Goal: Task Accomplishment & Management: Complete application form

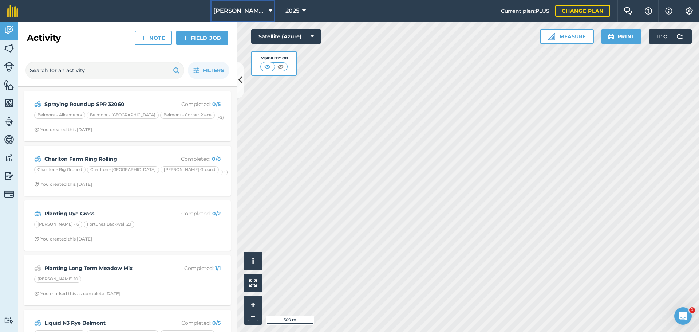
click at [252, 11] on button "[PERSON_NAME] Contracting" at bounding box center [242, 11] width 65 height 22
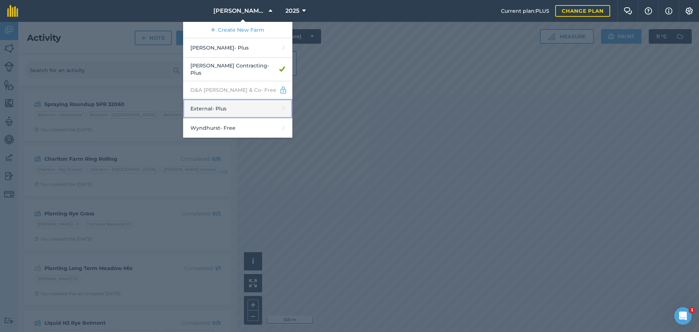
click at [194, 118] on link "External - Plus" at bounding box center [237, 108] width 109 height 19
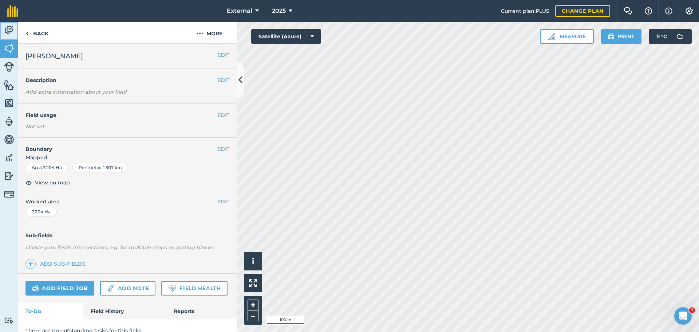
click at [0, 29] on link "Activity" at bounding box center [9, 31] width 18 height 18
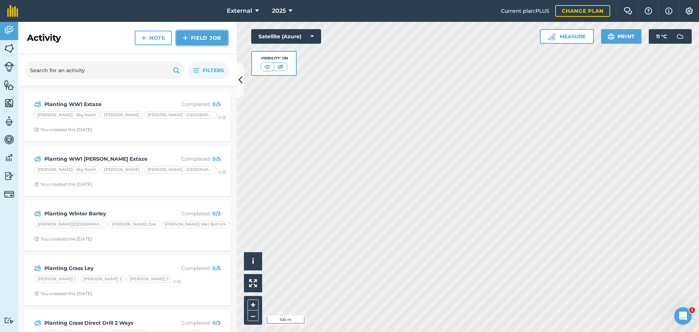
click at [200, 45] on link "Field Job" at bounding box center [202, 38] width 52 height 15
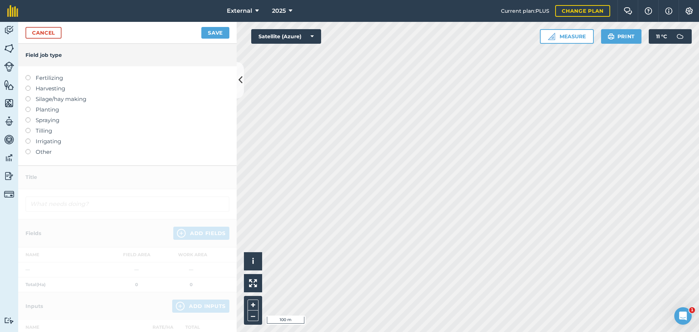
click at [31, 107] on label at bounding box center [30, 107] width 10 height 0
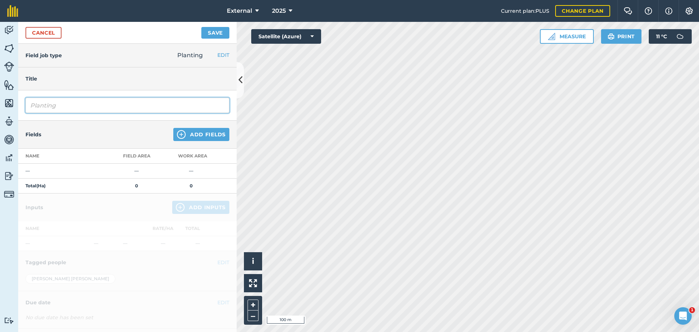
click at [86, 113] on input "Planting" at bounding box center [127, 105] width 204 height 15
click at [91, 113] on input "Planting Lucerene" at bounding box center [127, 105] width 204 height 15
type input "Planting Lucerne"
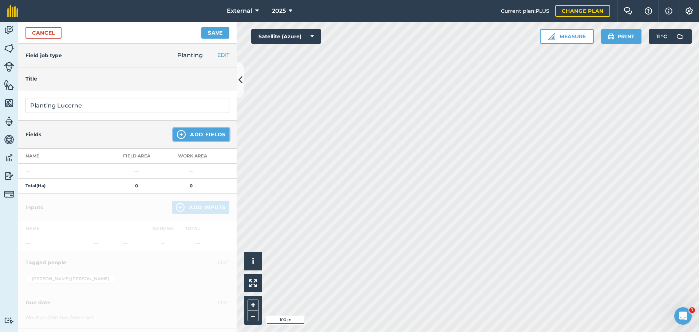
click at [196, 141] on button "Add Fields" at bounding box center [201, 134] width 56 height 13
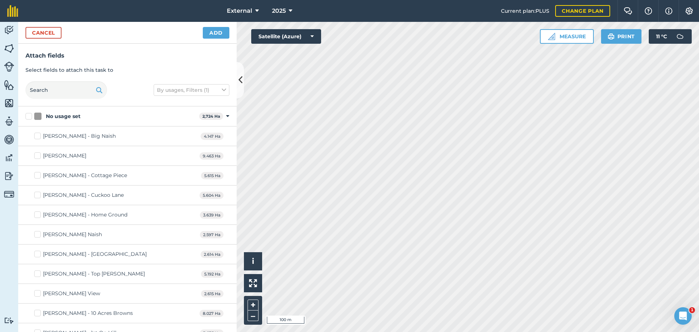
checkbox input "true"
click at [204, 39] on button "Add" at bounding box center [216, 33] width 27 height 12
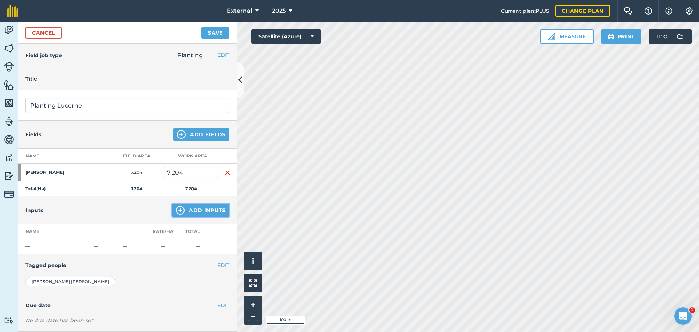
click at [202, 217] on button "Add Inputs" at bounding box center [200, 209] width 57 height 13
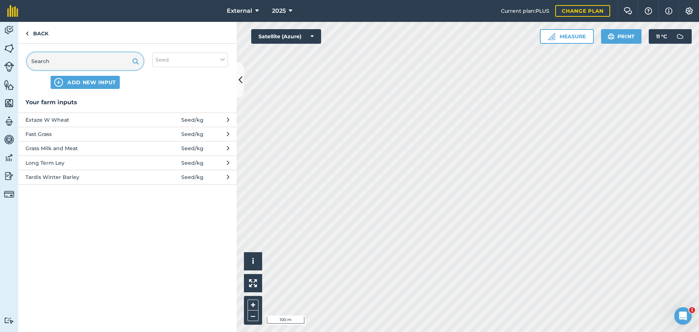
click at [95, 70] on input "text" at bounding box center [85, 60] width 116 height 17
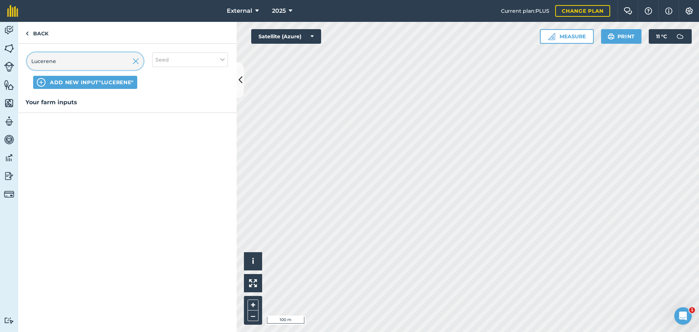
click at [58, 70] on input "Lucerene" at bounding box center [85, 60] width 116 height 17
type input "Lucerne"
click at [207, 67] on button "Seed" at bounding box center [190, 59] width 76 height 15
click at [180, 78] on label "Seed" at bounding box center [189, 74] width 69 height 8
click at [160, 75] on input "Seed" at bounding box center [157, 72] width 5 height 5
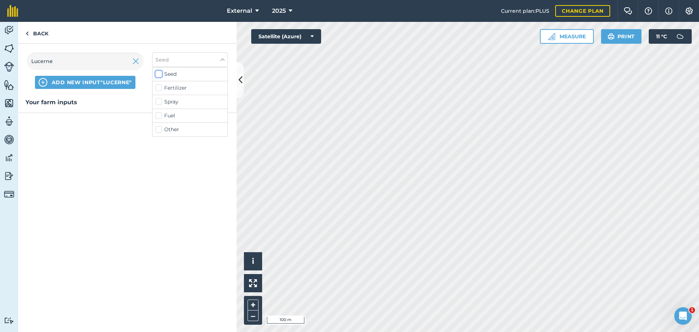
checkbox input "false"
click at [182, 261] on div "Your farm inputs Fertilizers Pesticide Database Green shield with white tick No…" at bounding box center [127, 215] width 218 height 234
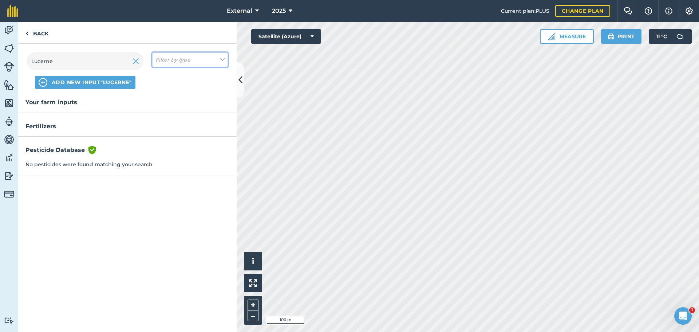
click at [190, 64] on em "Filter by type" at bounding box center [172, 60] width 35 height 8
click at [187, 78] on label "Seed" at bounding box center [189, 74] width 69 height 8
click at [160, 75] on input "Seed" at bounding box center [157, 72] width 5 height 5
checkbox input "true"
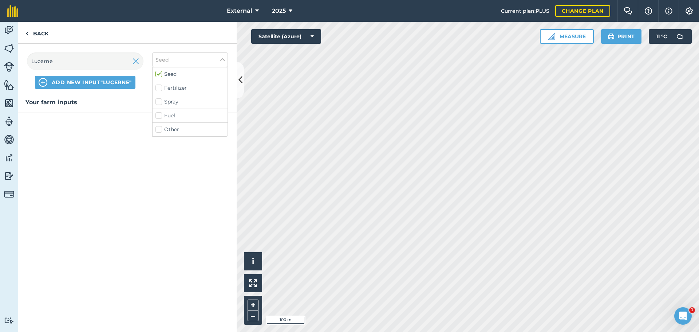
click at [129, 188] on div "Your farm inputs" at bounding box center [127, 215] width 218 height 234
click at [132, 86] on span "ADD NEW INPUT "Lucerne"" at bounding box center [92, 82] width 80 height 7
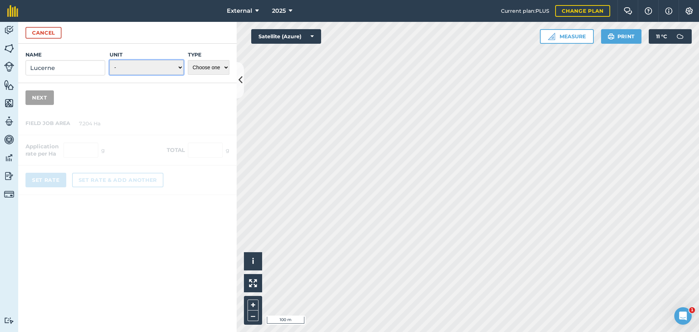
click at [141, 75] on select "- Grams/g Kilograms/kg Metric tonnes/t Millilitres/ml Litres/L Ounces/oz Pounds…" at bounding box center [147, 67] width 74 height 15
select select "KILOGRAMS"
click at [110, 75] on select "- Grams/g Kilograms/kg Metric tonnes/t Millilitres/ml Litres/L Ounces/oz Pounds…" at bounding box center [147, 67] width 74 height 15
click at [203, 75] on select "Choose one Fertilizer Seed Spray Fuel Other" at bounding box center [208, 67] width 41 height 15
select select "SEED"
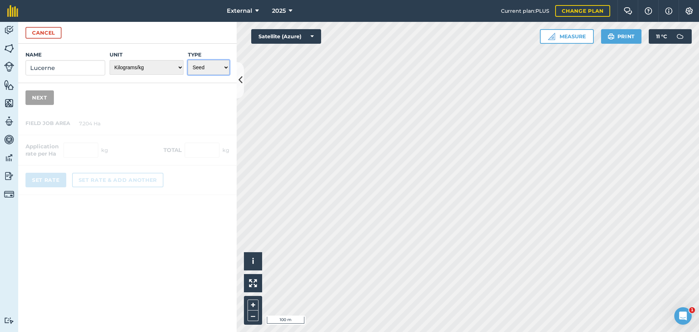
click at [188, 75] on select "Choose one Fertilizer Seed Spray Fuel Other" at bounding box center [208, 67] width 41 height 15
click at [47, 105] on button "Next" at bounding box center [39, 97] width 28 height 15
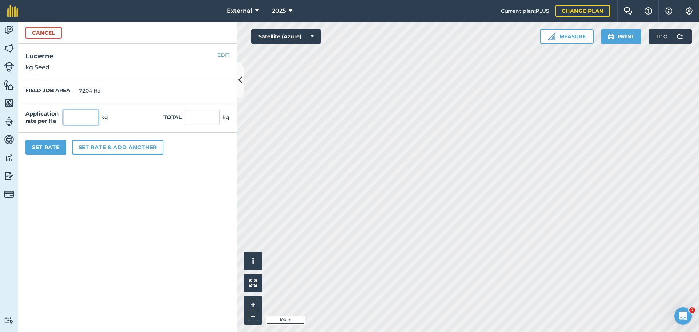
click at [95, 125] on input "text" at bounding box center [80, 117] width 35 height 15
type input "30"
type input "216.12"
click at [62, 154] on button "Set Rate" at bounding box center [45, 147] width 41 height 15
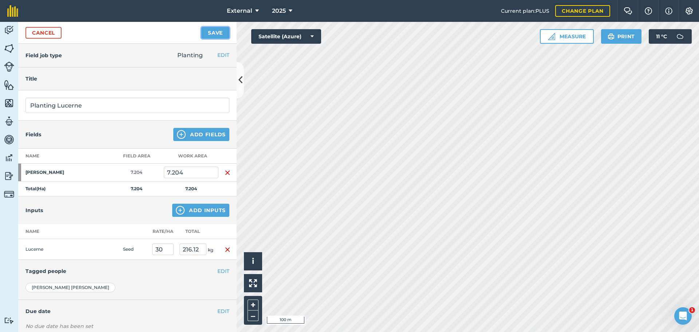
click at [212, 39] on button "Save" at bounding box center [215, 33] width 28 height 12
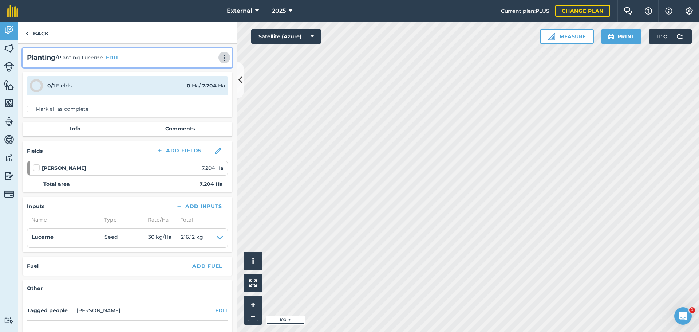
click at [220, 62] on img at bounding box center [224, 57] width 9 height 7
click at [194, 81] on link "Print" at bounding box center [209, 73] width 47 height 15
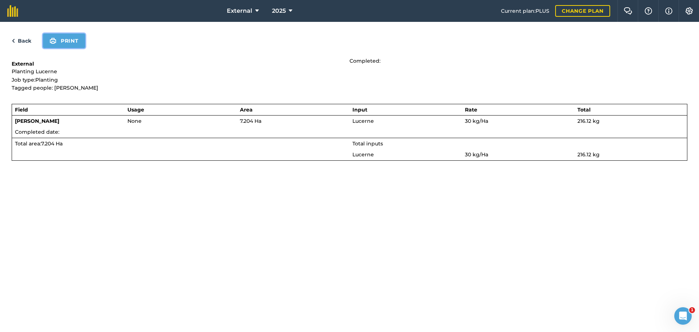
click at [85, 48] on button "Print" at bounding box center [64, 40] width 42 height 15
click at [26, 45] on link "Back" at bounding box center [22, 40] width 20 height 9
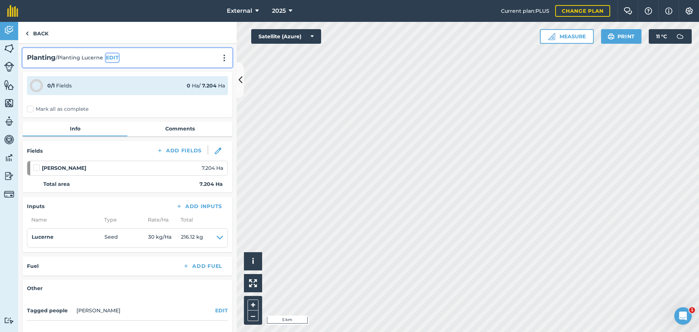
click at [118, 62] on button "EDIT" at bounding box center [112, 58] width 13 height 8
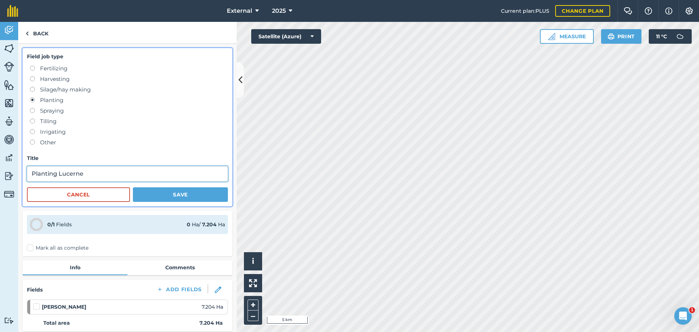
click at [132, 181] on input "Planting Lucerne" at bounding box center [127, 173] width 201 height 15
type input "Planting Lucerne DRL 31653"
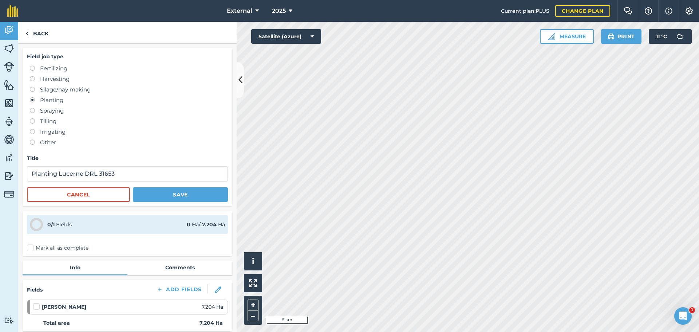
click at [169, 206] on div "Field job type Fertilizing Harvesting Silage/hay making Planting Spraying Tilli…" at bounding box center [128, 127] width 210 height 158
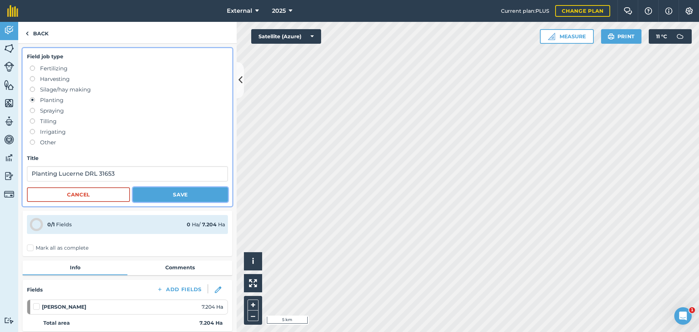
click at [170, 202] on button "Save" at bounding box center [180, 194] width 95 height 15
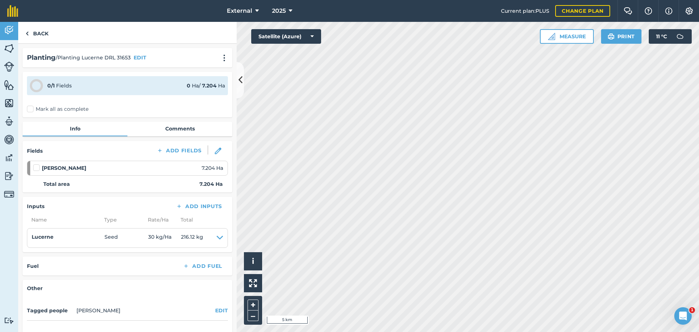
click at [209, 63] on div "Planting / Planting Lucerne DRL 31653 EDIT" at bounding box center [127, 57] width 201 height 11
click at [220, 62] on img at bounding box center [224, 57] width 9 height 7
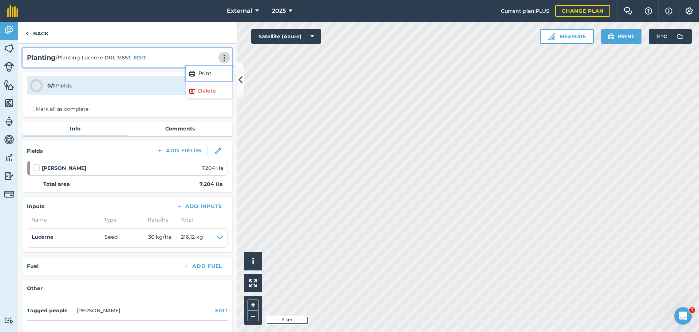
click at [194, 81] on link "Print" at bounding box center [209, 73] width 47 height 15
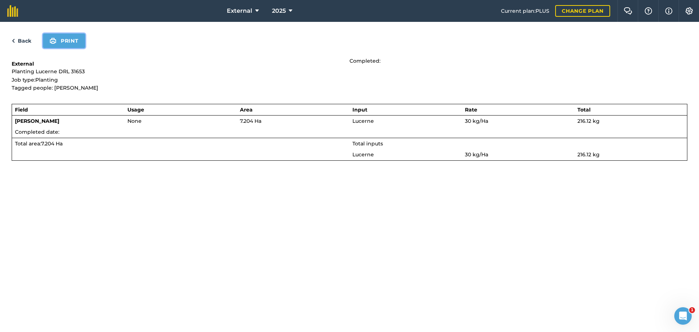
click at [85, 48] on button "Print" at bounding box center [64, 40] width 42 height 15
click at [27, 45] on link "Back" at bounding box center [22, 40] width 20 height 9
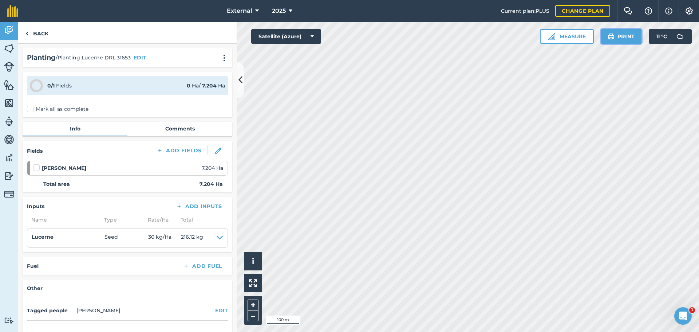
click at [614, 44] on button "Print" at bounding box center [621, 36] width 41 height 15
click at [10, 32] on img at bounding box center [9, 30] width 10 height 11
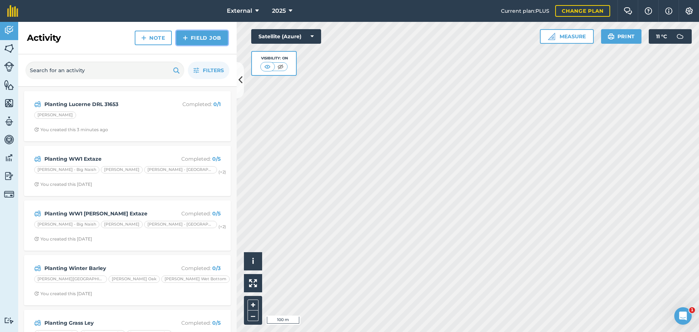
click at [214, 44] on link "Field Job" at bounding box center [202, 38] width 52 height 15
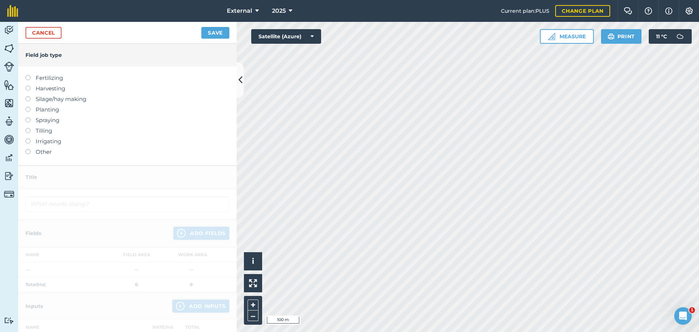
click at [29, 107] on label at bounding box center [30, 107] width 10 height 0
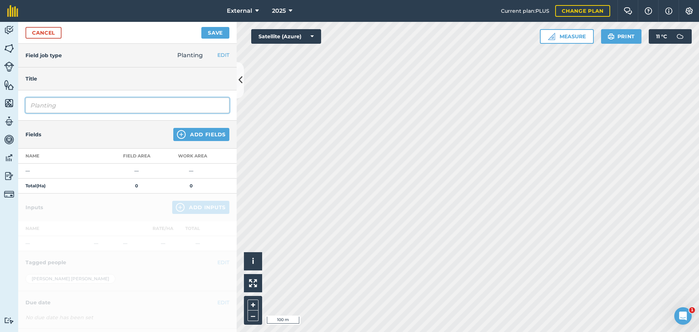
click at [81, 113] on input "Planting" at bounding box center [127, 105] width 204 height 15
click at [144, 113] on input "Planting hERBAL gs4 Ley CLT32004" at bounding box center [127, 105] width 204 height 15
click at [108, 113] on input "Planting hERBAL gs4 Ley CLT 32004" at bounding box center [127, 105] width 204 height 15
click at [108, 113] on input "Planting Herbal GS4 Ley CLT 32004" at bounding box center [127, 105] width 204 height 15
type input "Planting Herbal GS4 Ley CLT 32004"
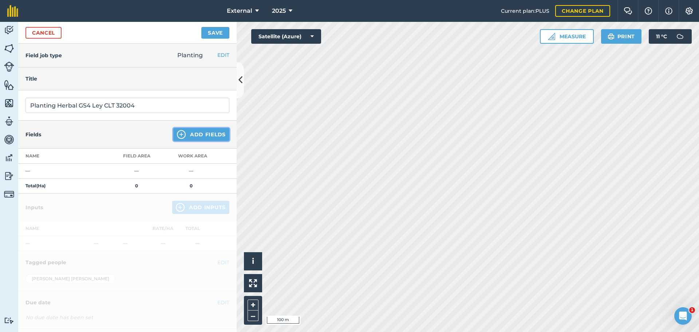
click at [205, 141] on button "Add Fields" at bounding box center [201, 134] width 56 height 13
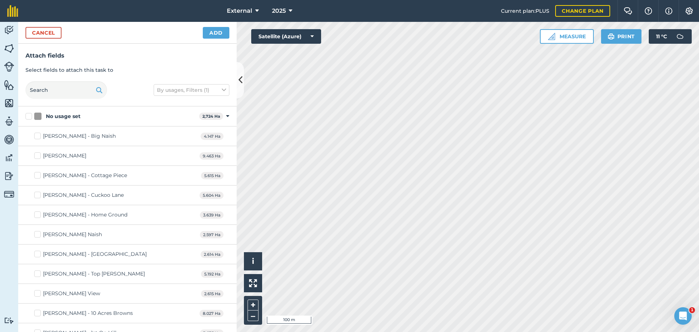
checkbox input "true"
click at [208, 39] on button "Add" at bounding box center [216, 33] width 27 height 12
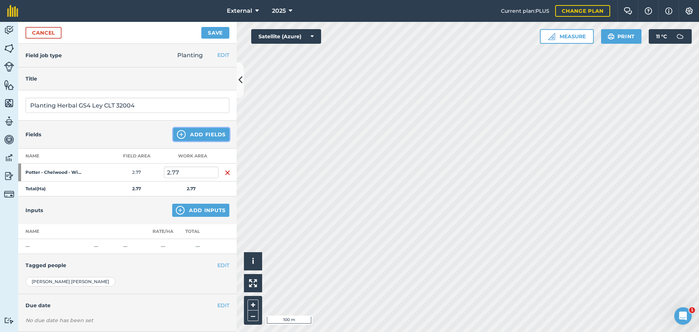
click at [186, 141] on button "Add Fields" at bounding box center [201, 134] width 56 height 13
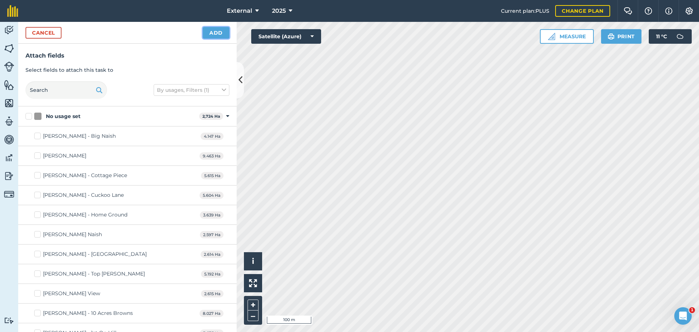
click at [218, 39] on button "Add" at bounding box center [216, 33] width 27 height 12
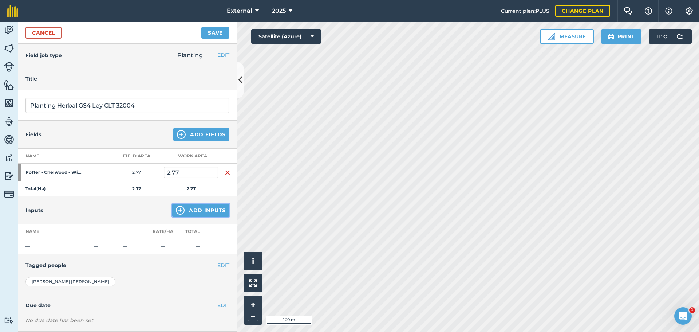
click at [190, 217] on button "Add Inputs" at bounding box center [200, 209] width 57 height 13
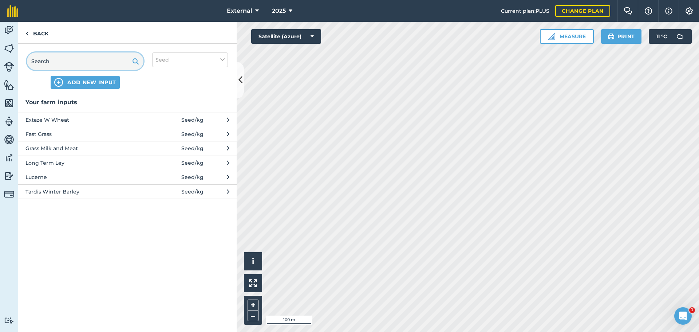
click at [82, 70] on input "text" at bounding box center [85, 60] width 116 height 17
type input "g"
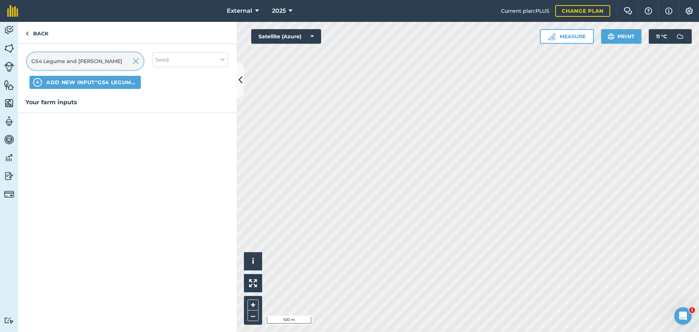
type input "GS4 Legume and [PERSON_NAME]"
click at [137, 86] on span "ADD NEW INPUT "GS4 Legume and [PERSON_NAME]"" at bounding box center [91, 82] width 91 height 7
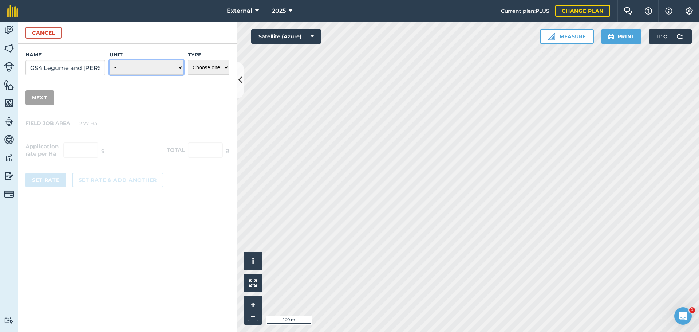
click at [136, 75] on select "- Grams/g Kilograms/kg Metric tonnes/t Millilitres/ml Litres/L Ounces/oz Pounds…" at bounding box center [147, 67] width 74 height 15
select select "KILOGRAMS"
click at [110, 75] on select "- Grams/g Kilograms/kg Metric tonnes/t Millilitres/ml Litres/L Ounces/oz Pounds…" at bounding box center [147, 67] width 74 height 15
click at [210, 75] on select "Choose one Fertilizer Seed Spray Fuel Other" at bounding box center [208, 67] width 41 height 15
select select "SEED"
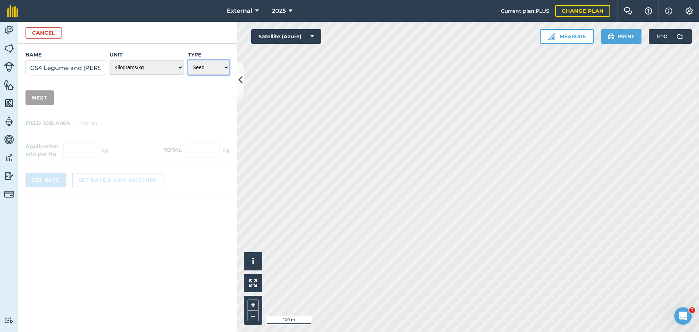
click at [188, 75] on select "Choose one Fertilizer Seed Spray Fuel Other" at bounding box center [208, 67] width 41 height 15
click at [49, 105] on button "Next" at bounding box center [39, 97] width 28 height 15
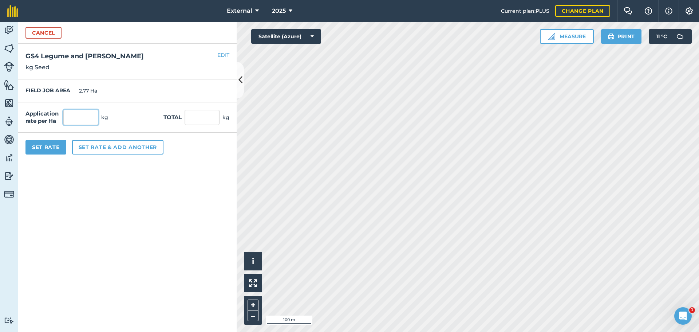
click at [98, 125] on input "text" at bounding box center [80, 117] width 35 height 15
type input "35"
type input "96.95"
click at [109, 154] on button "Set rate & add another" at bounding box center [117, 147] width 91 height 15
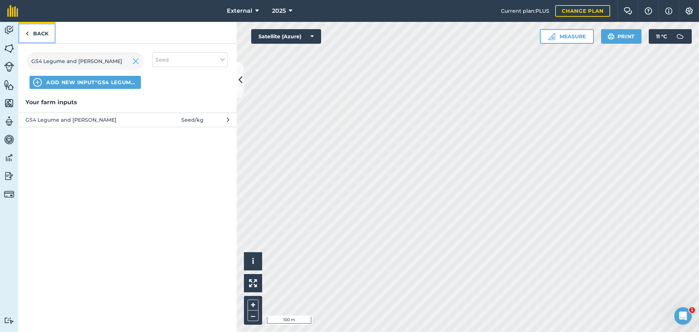
click at [26, 40] on link "Back" at bounding box center [36, 32] width 37 height 21
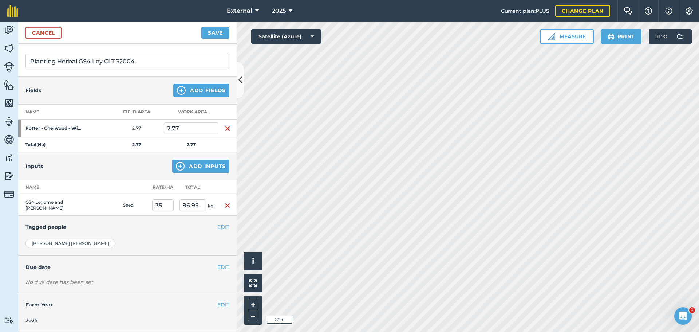
scroll to position [120, 0]
click at [218, 39] on button "Save" at bounding box center [215, 33] width 28 height 12
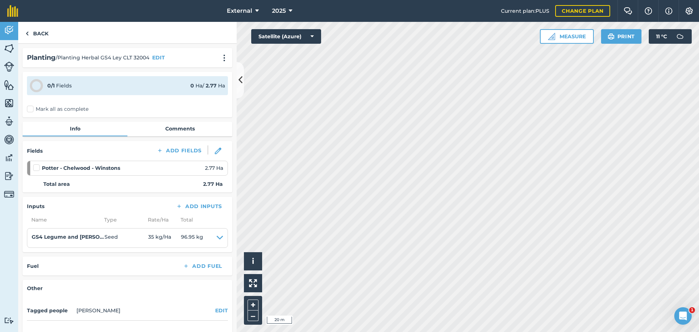
scroll to position [36, 0]
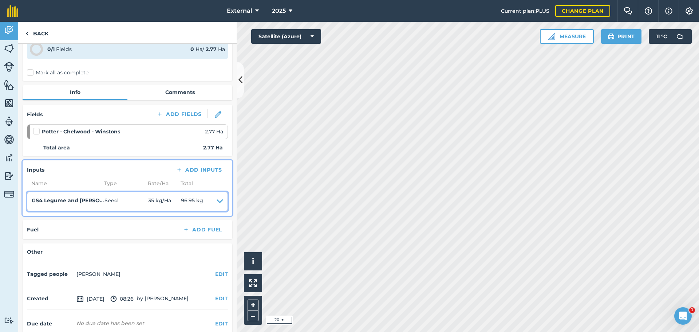
click at [174, 206] on span "35 kg / Ha" at bounding box center [164, 201] width 33 height 10
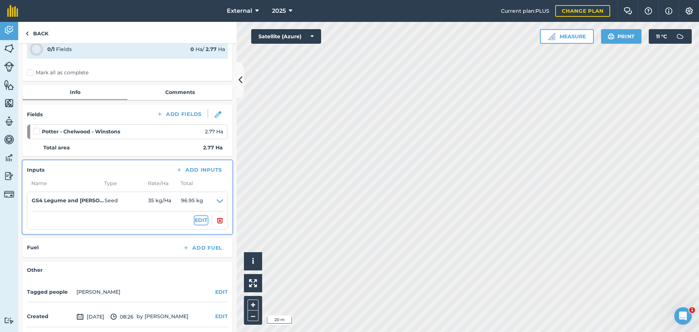
click at [195, 224] on button "EDIT" at bounding box center [201, 220] width 13 height 8
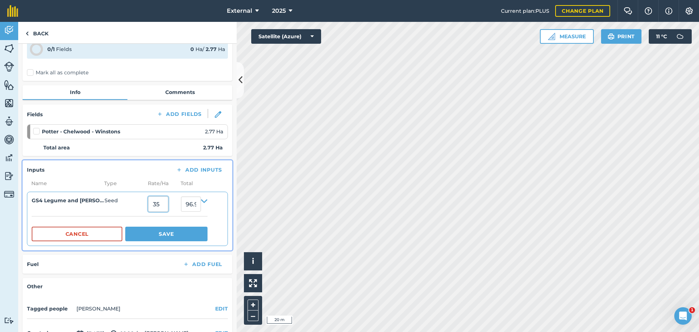
click at [166, 211] on input "35" at bounding box center [158, 203] width 20 height 15
type input "37"
type input "102.49"
click at [174, 241] on button "Save" at bounding box center [166, 233] width 82 height 15
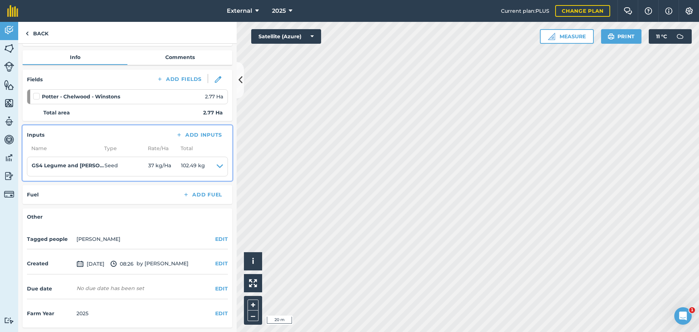
scroll to position [0, 0]
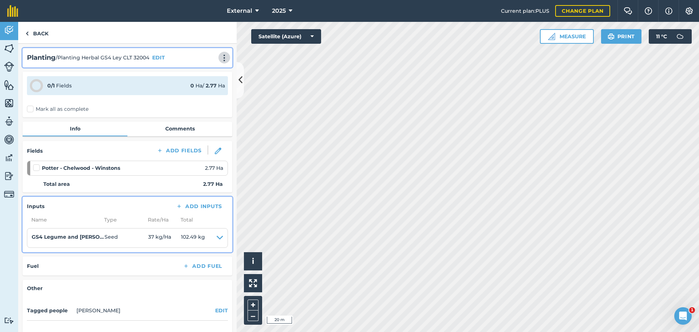
click at [220, 62] on img at bounding box center [224, 57] width 9 height 7
click at [197, 81] on link "Print" at bounding box center [209, 73] width 47 height 15
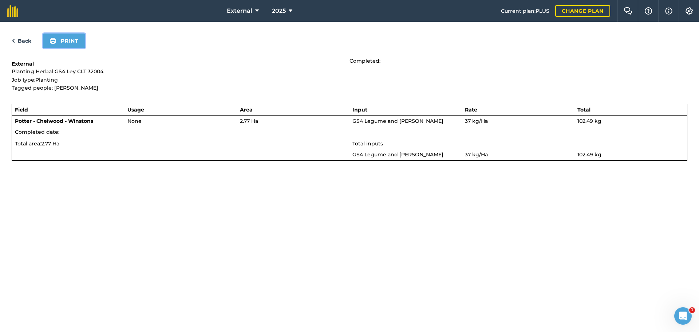
click at [85, 48] on button "Print" at bounding box center [64, 40] width 42 height 15
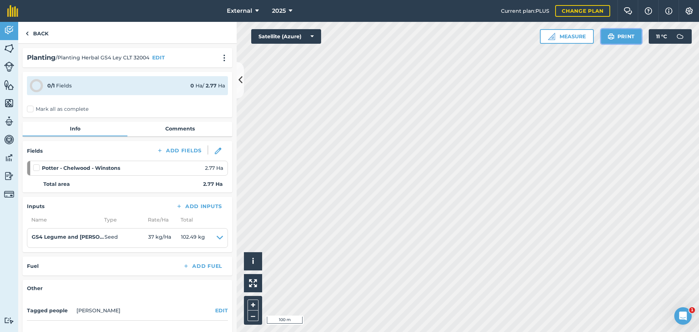
click at [606, 41] on button "Print" at bounding box center [621, 36] width 41 height 15
click at [242, 15] on button "External" at bounding box center [243, 11] width 38 height 22
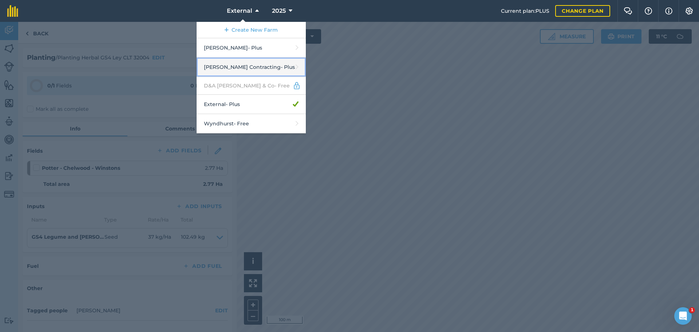
click at [220, 77] on link "[PERSON_NAME] Contracting - Plus" at bounding box center [251, 67] width 109 height 19
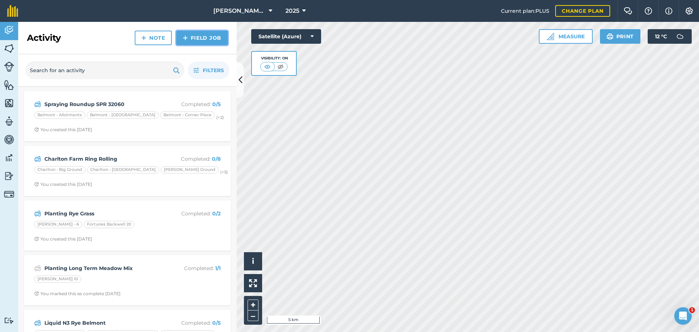
click at [207, 45] on link "Field Job" at bounding box center [202, 38] width 52 height 15
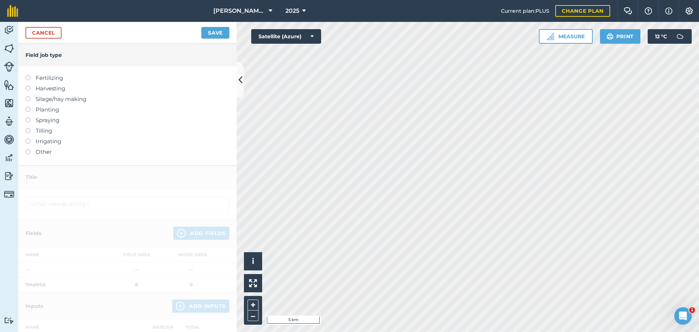
click at [31, 107] on label at bounding box center [30, 107] width 10 height 0
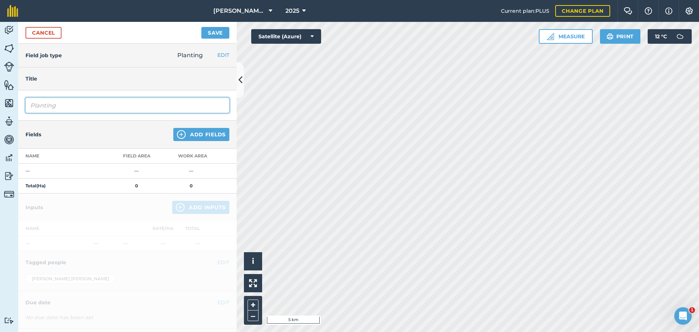
click at [122, 113] on input "Planting" at bounding box center [127, 105] width 204 height 15
type input "Planting Grass 4 Year Ley"
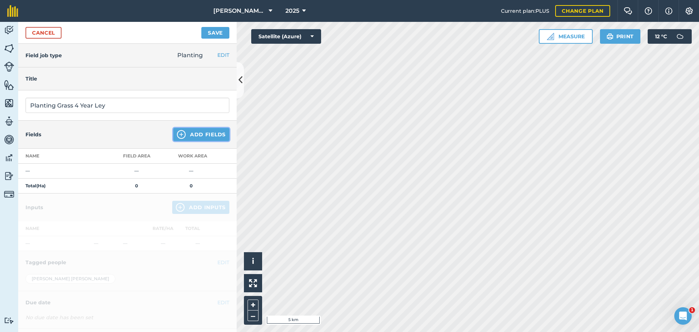
click at [201, 141] on button "Add Fields" at bounding box center [201, 134] width 56 height 13
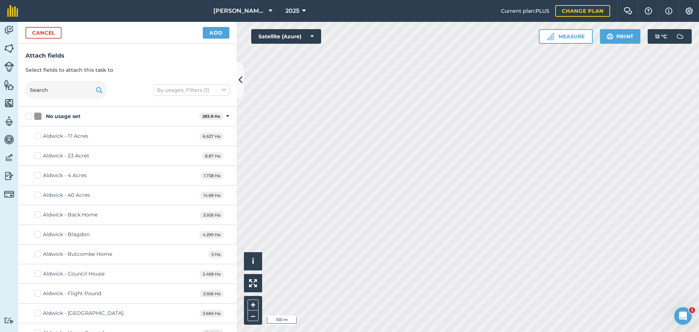
checkbox input "true"
click at [215, 39] on button "Add" at bounding box center [216, 33] width 27 height 12
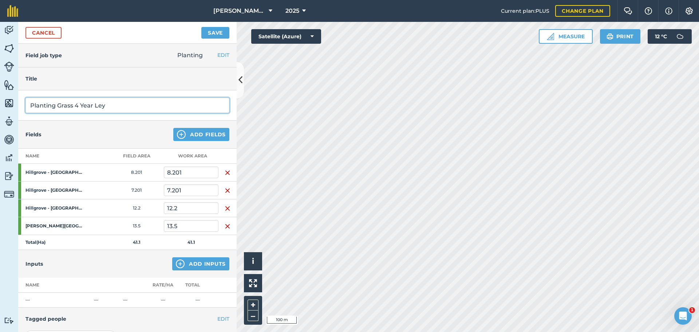
click at [153, 113] on input "Planting Grass 4 Year Ley" at bounding box center [127, 105] width 204 height 15
type input "Planting Grass 4 Year Ley DRL 31826"
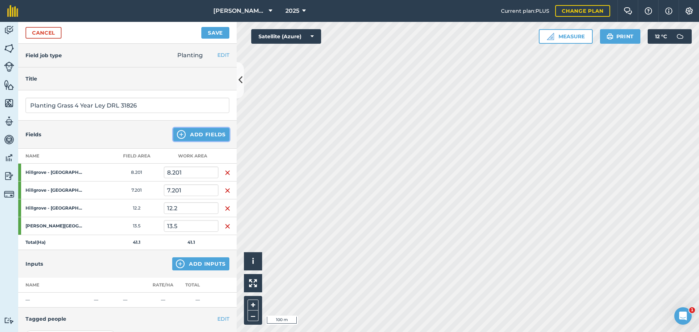
click at [198, 141] on button "Add Fields" at bounding box center [201, 134] width 56 height 13
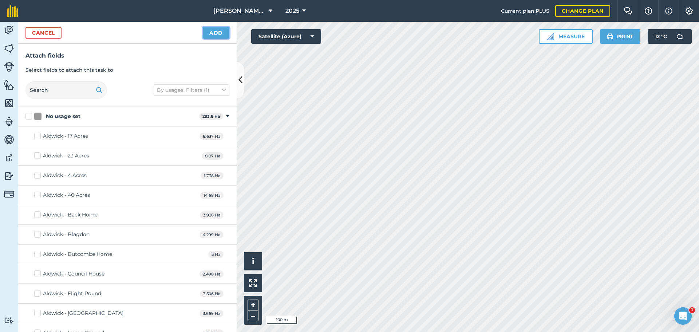
click at [223, 38] on button "Add" at bounding box center [216, 33] width 27 height 12
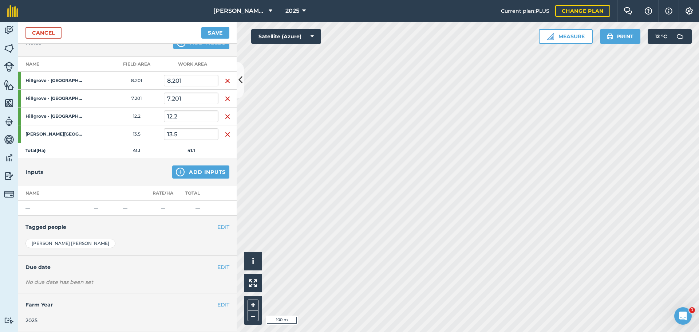
scroll to position [172, 0]
click at [199, 165] on button "Add Inputs" at bounding box center [200, 171] width 57 height 13
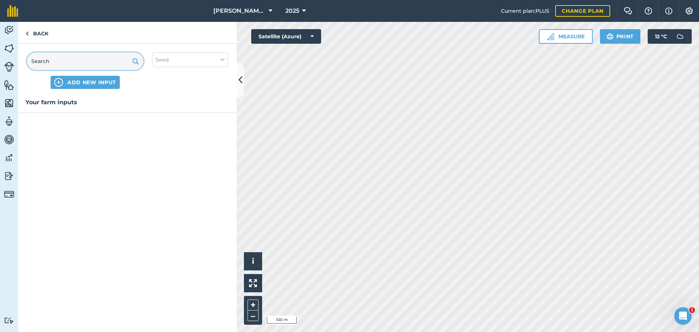
click at [90, 70] on input "text" at bounding box center [85, 60] width 116 height 17
click at [90, 70] on input "cs cLEAN 4 yEAR LT" at bounding box center [85, 60] width 116 height 17
click at [89, 70] on input "CS ClEAN LT" at bounding box center [85, 60] width 116 height 17
click at [64, 70] on input "CS ClEAN LT Multicut" at bounding box center [85, 60] width 116 height 17
click at [75, 70] on input "CS Clean LT Multicut" at bounding box center [85, 60] width 116 height 17
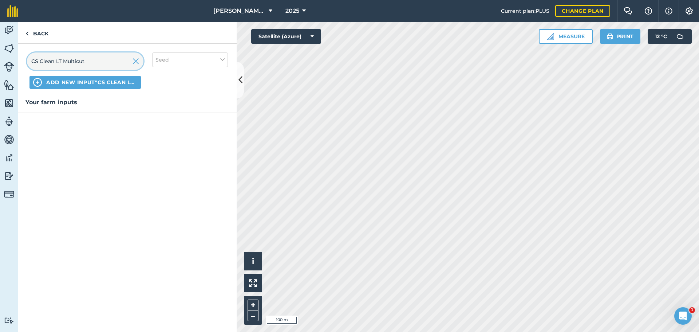
type input "CS Clean LT Multicut"
click at [202, 67] on button "Seed" at bounding box center [190, 59] width 76 height 15
click at [136, 86] on span "ADD NEW INPUT "CS Clean LT Multicut"" at bounding box center [91, 82] width 91 height 7
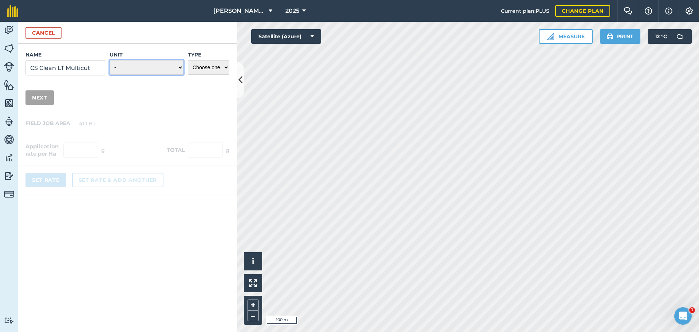
click at [141, 75] on select "- Grams/g Kilograms/kg Metric tonnes/t Millilitres/ml Litres/L Ounces/oz Pounds…" at bounding box center [147, 67] width 74 height 15
select select "KILOGRAMS"
click at [110, 75] on select "- Grams/g Kilograms/kg Metric tonnes/t Millilitres/ml Litres/L Ounces/oz Pounds…" at bounding box center [147, 67] width 74 height 15
click at [198, 75] on select "Choose one Fertilizer Seed Spray Fuel Other" at bounding box center [208, 67] width 41 height 15
select select "SEED"
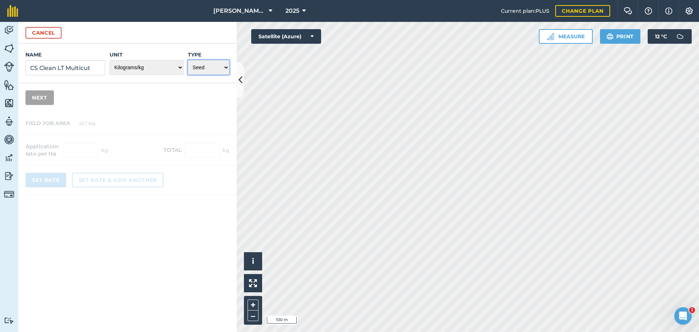
click at [188, 75] on select "Choose one Fertilizer Seed Spray Fuel Other" at bounding box center [208, 67] width 41 height 15
click at [60, 75] on input "CS Clean LT Multicut" at bounding box center [65, 67] width 80 height 15
click at [51, 105] on button "Next" at bounding box center [39, 97] width 28 height 15
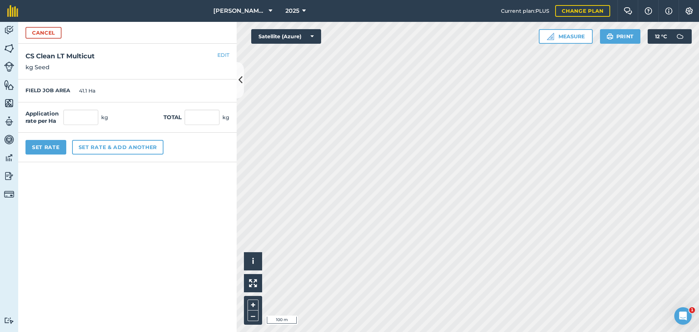
click at [215, 62] on h2 "CS Clean LT Multicut" at bounding box center [127, 56] width 204 height 11
click at [219, 59] on button "EDIT" at bounding box center [223, 55] width 12 height 8
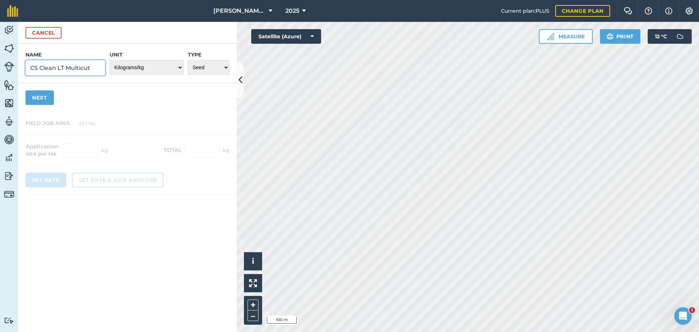
click at [98, 75] on input "CS Clean LT Multicut" at bounding box center [65, 67] width 80 height 15
click at [93, 75] on input "CS Clean LT Multicut" at bounding box center [65, 67] width 80 height 15
click at [34, 75] on input "CS Clean LT Multicut" at bounding box center [65, 67] width 80 height 15
type input "4 Year Perennial CS Clean LT Multicut"
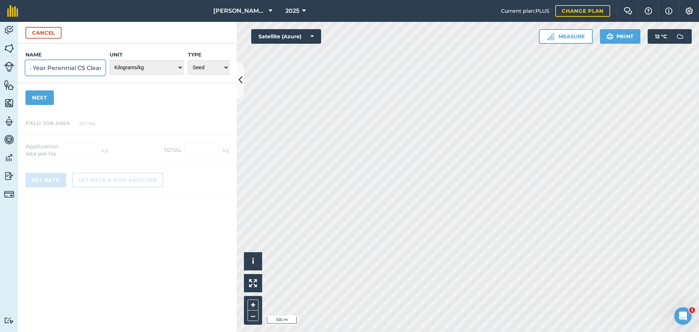
click button "Cancel" at bounding box center [43, 33] width 36 height 12
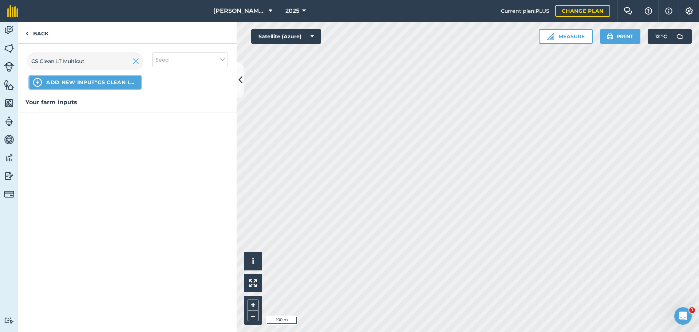
click at [85, 86] on span "ADD NEW INPUT "CS Clean LT Multicut"" at bounding box center [91, 82] width 91 height 7
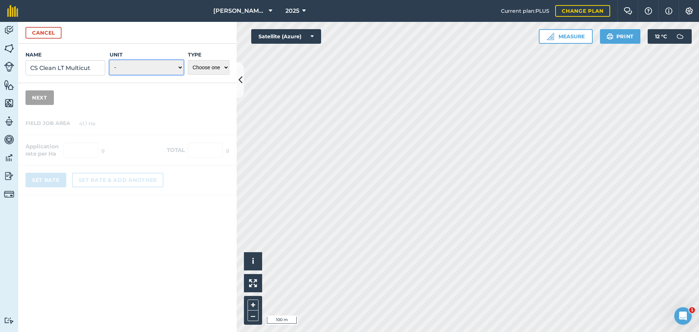
click at [174, 75] on select "- Grams/g Kilograms/kg Metric tonnes/t Millilitres/ml Litres/L Ounces/oz Pounds…" at bounding box center [147, 67] width 74 height 15
select select "KILOGRAMS"
click at [110, 75] on select "- Grams/g Kilograms/kg Metric tonnes/t Millilitres/ml Litres/L Ounces/oz Pounds…" at bounding box center [147, 67] width 74 height 15
click at [209, 75] on select "Choose one Fertilizer Seed Spray Fuel Other" at bounding box center [208, 67] width 41 height 15
select select "SEED"
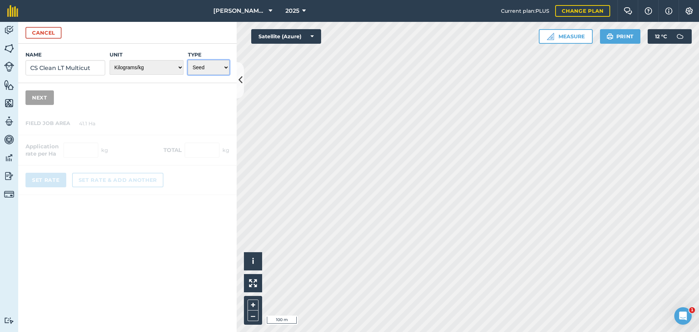
click at [188, 75] on select "Choose one Fertilizer Seed Spray Fuel Other" at bounding box center [208, 67] width 41 height 15
click at [47, 105] on button "Next" at bounding box center [39, 97] width 28 height 15
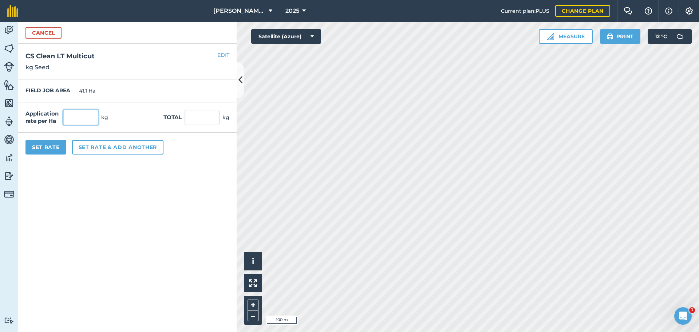
click at [98, 125] on input "text" at bounding box center [80, 117] width 35 height 15
type input "39.5"
type input "1,623.45"
click at [120, 154] on button "Set rate & add another" at bounding box center [117, 147] width 91 height 15
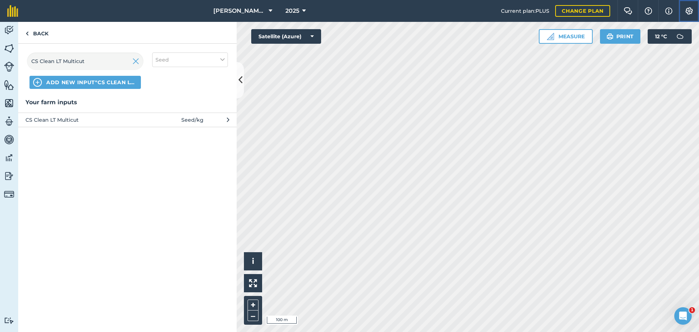
click at [685, 14] on img at bounding box center [689, 10] width 9 height 7
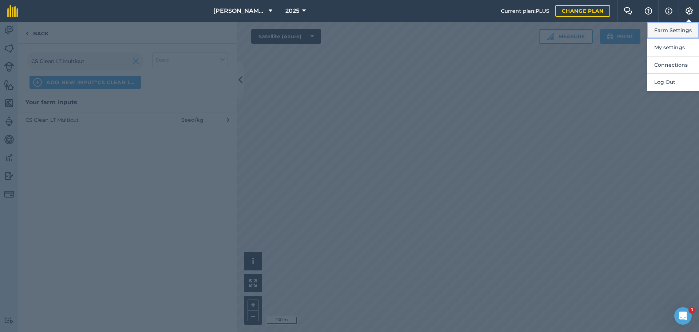
click at [670, 39] on button "Farm Settings" at bounding box center [673, 30] width 52 height 17
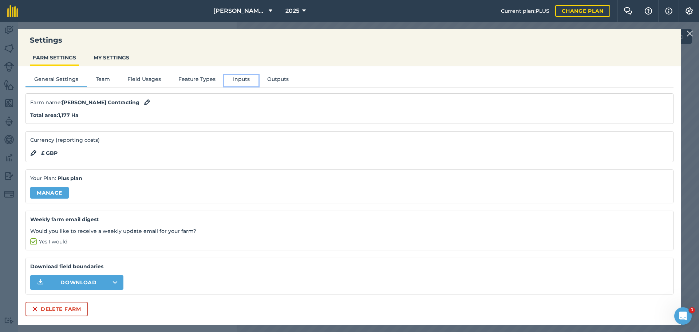
click at [258, 86] on button "Inputs" at bounding box center [241, 80] width 34 height 11
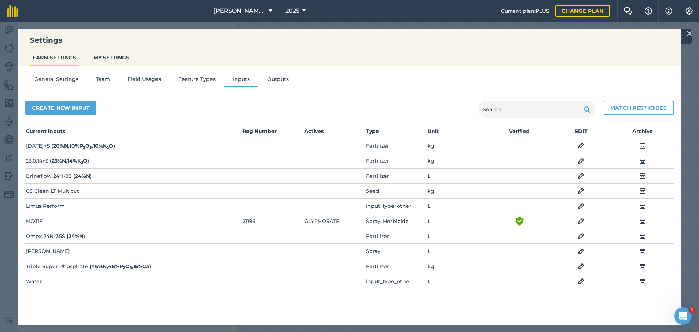
click at [578, 195] on img at bounding box center [581, 190] width 7 height 9
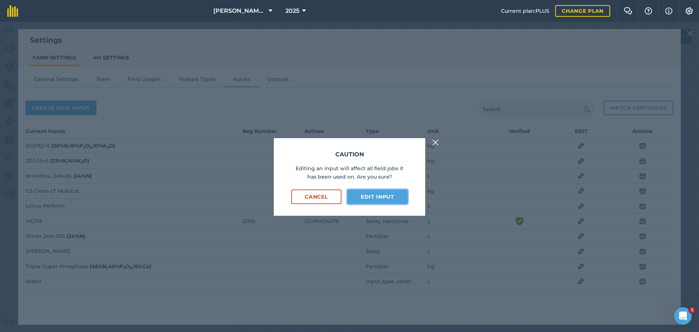
click at [373, 193] on button "Edit input" at bounding box center [377, 196] width 60 height 15
select select "KILOGRAMS"
select select "SEED"
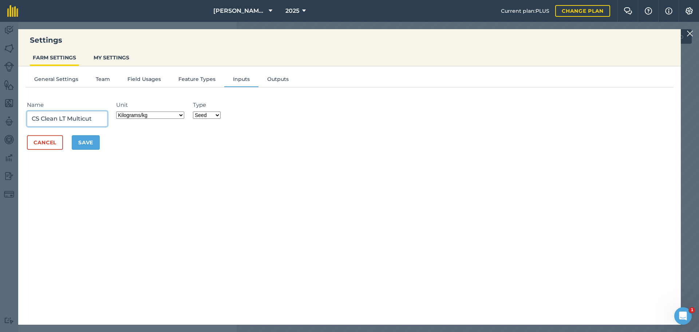
click at [107, 126] on input "CS Clean LT Multicut" at bounding box center [67, 118] width 80 height 15
type input "CS Clean LT Multicut 4 year Perennial"
click at [100, 150] on button "Save" at bounding box center [86, 142] width 28 height 15
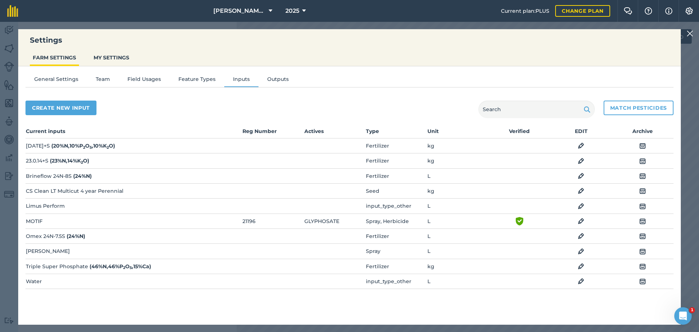
click at [578, 195] on img at bounding box center [581, 190] width 7 height 9
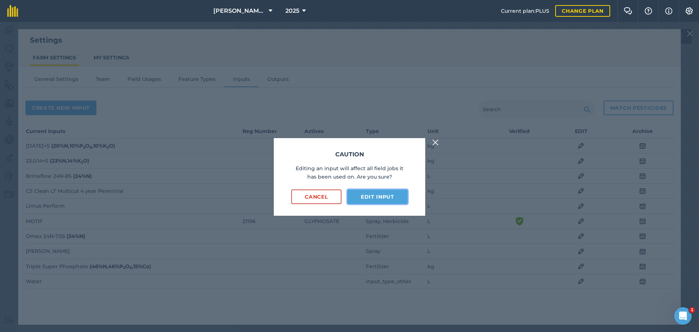
click at [380, 201] on button "Edit input" at bounding box center [377, 196] width 60 height 15
select select "KILOGRAMS"
select select "SEED"
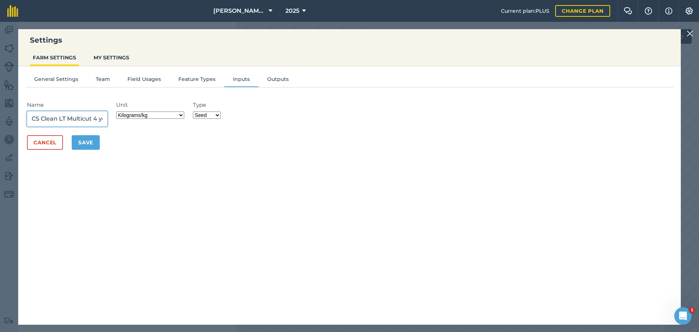
click at [107, 126] on input "CS Clean LT Multicut 4 year Perennial" at bounding box center [67, 118] width 80 height 15
click at [107, 126] on input "CS Clean Lar Perennial" at bounding box center [67, 118] width 80 height 15
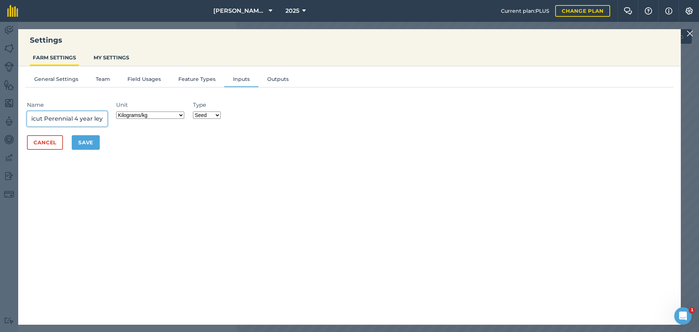
type input "CS Clean LT Multicut Perennial 4 year ley"
click at [100, 150] on button "Save" at bounding box center [86, 142] width 28 height 15
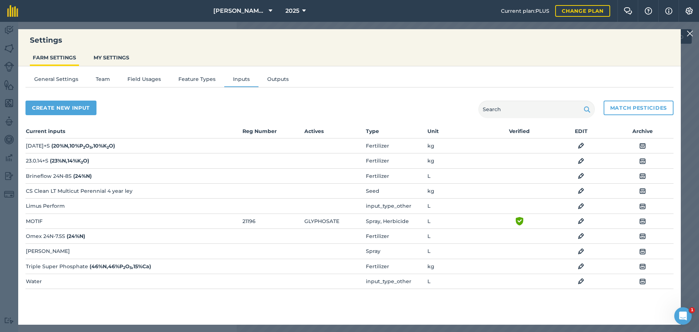
click at [686, 30] on img at bounding box center [689, 33] width 7 height 9
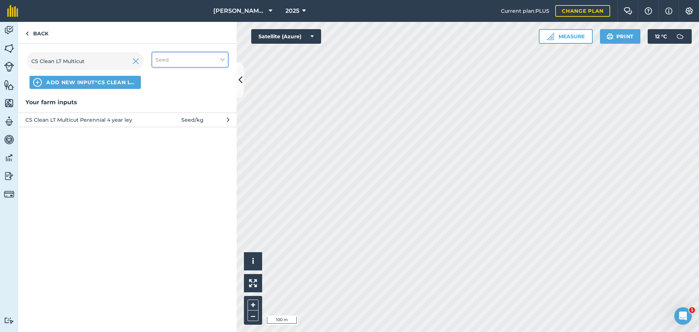
click at [204, 67] on button "Seed" at bounding box center [190, 59] width 76 height 15
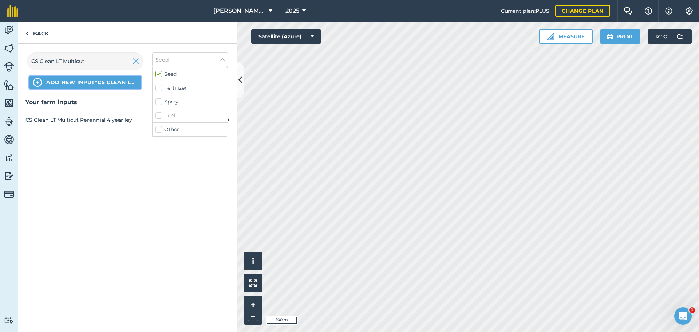
click at [125, 86] on span "ADD NEW INPUT "CS Clean LT Multicut"" at bounding box center [91, 82] width 91 height 7
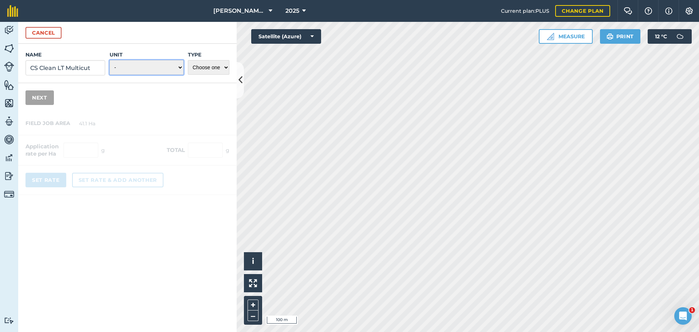
click at [160, 75] on select "- Grams/g Kilograms/kg Metric tonnes/t Millilitres/ml Litres/L Ounces/oz Pounds…" at bounding box center [147, 67] width 74 height 15
select select "KILOGRAMS"
click at [110, 75] on select "- Grams/g Kilograms/kg Metric tonnes/t Millilitres/ml Litres/L Ounces/oz Pounds…" at bounding box center [147, 67] width 74 height 15
click at [193, 75] on select "Choose one Fertilizer Seed Spray Fuel Other" at bounding box center [208, 67] width 41 height 15
select select "SEED"
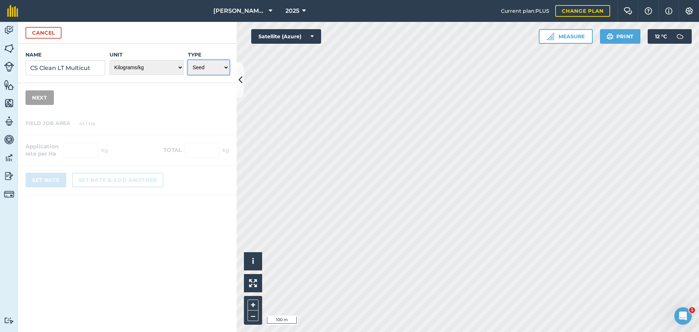
click at [188, 75] on select "Choose one Fertilizer Seed Spray Fuel Other" at bounding box center [208, 67] width 41 height 15
click at [54, 105] on button "Next" at bounding box center [39, 97] width 28 height 15
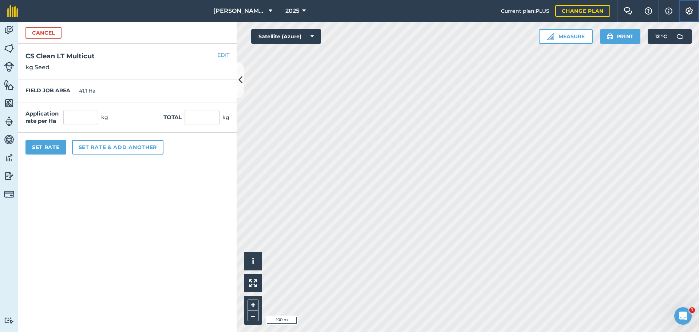
click at [689, 13] on img at bounding box center [689, 10] width 9 height 7
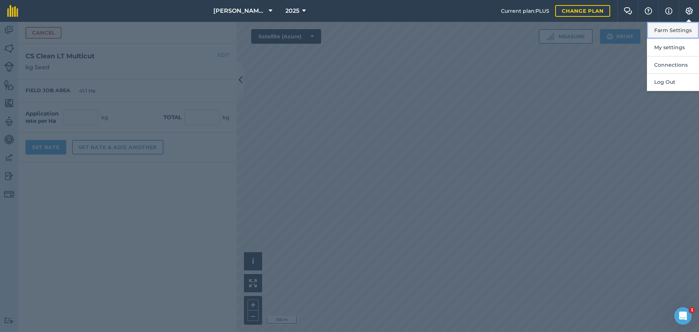
click at [672, 37] on button "Farm Settings" at bounding box center [673, 30] width 52 height 17
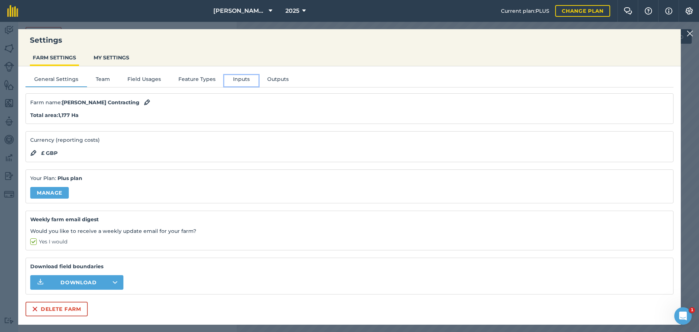
click at [258, 86] on button "Inputs" at bounding box center [241, 80] width 34 height 11
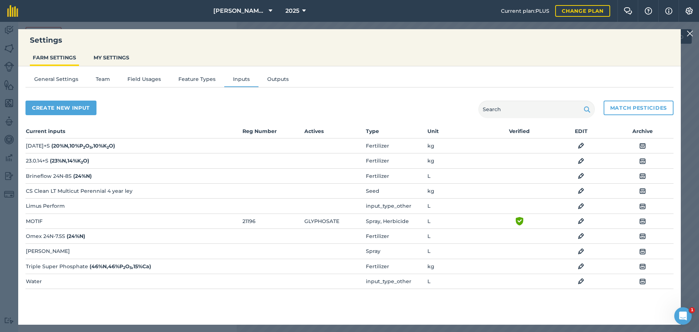
click at [579, 198] on td "EDIT" at bounding box center [581, 190] width 62 height 15
click at [578, 195] on img at bounding box center [581, 190] width 7 height 9
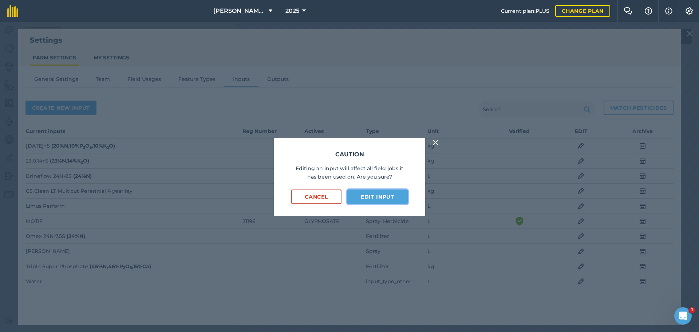
click at [387, 195] on button "Edit input" at bounding box center [377, 196] width 60 height 15
select select "KILOGRAMS"
select select "SEED"
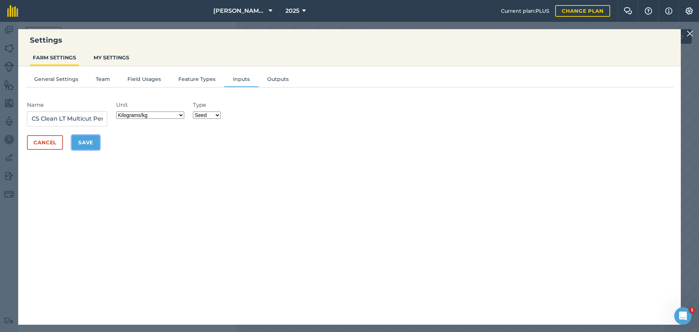
click at [100, 150] on button "Save" at bounding box center [86, 142] width 28 height 15
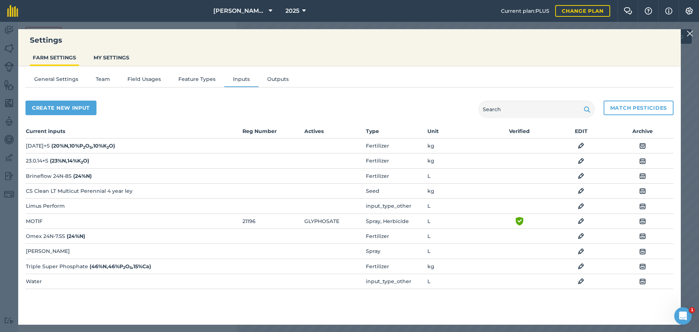
click at [684, 29] on div "Settings FARM SETTINGS MY SETTINGS General Settings Team Field Usages Feature T…" at bounding box center [349, 177] width 699 height 310
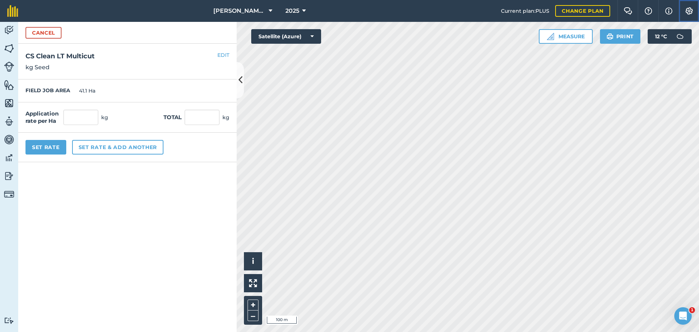
click at [692, 13] on button "Settings" at bounding box center [688, 11] width 20 height 22
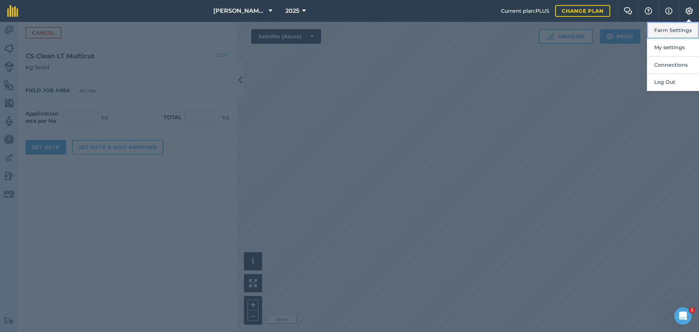
click at [672, 32] on button "Farm Settings" at bounding box center [673, 30] width 52 height 17
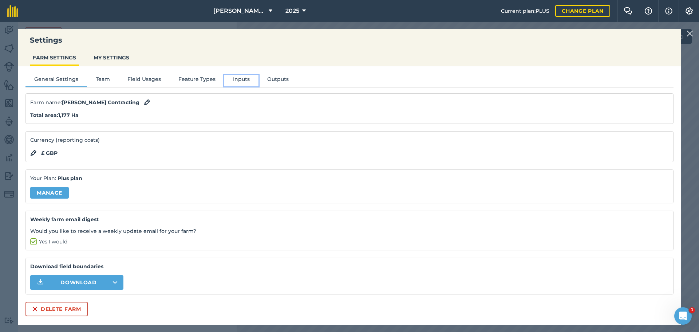
click at [257, 83] on button "Inputs" at bounding box center [241, 80] width 34 height 11
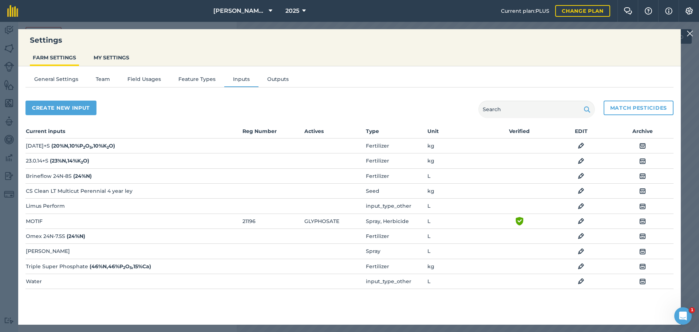
click at [690, 33] on img at bounding box center [689, 33] width 7 height 9
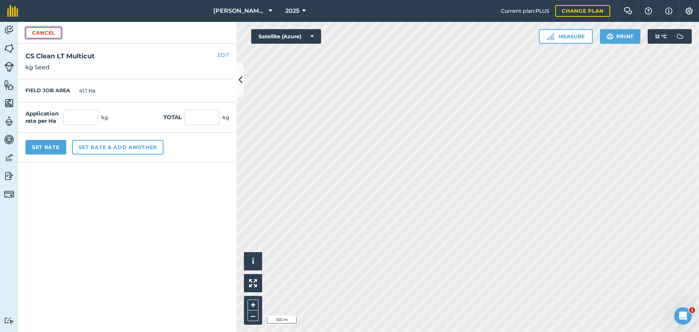
click at [47, 39] on button "Cancel" at bounding box center [43, 33] width 36 height 12
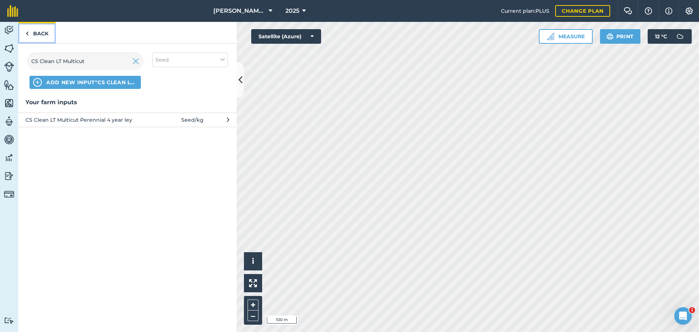
click at [52, 41] on link "Back" at bounding box center [36, 32] width 37 height 21
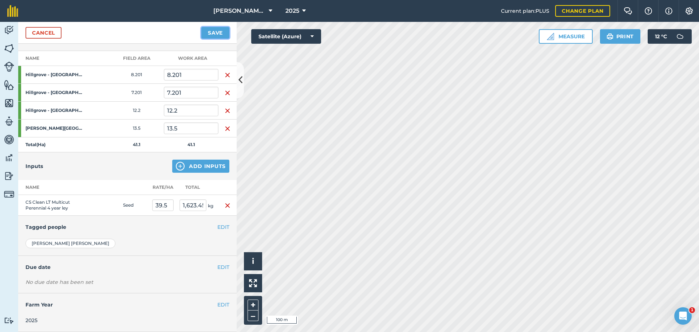
click at [219, 39] on button "Save" at bounding box center [215, 33] width 28 height 12
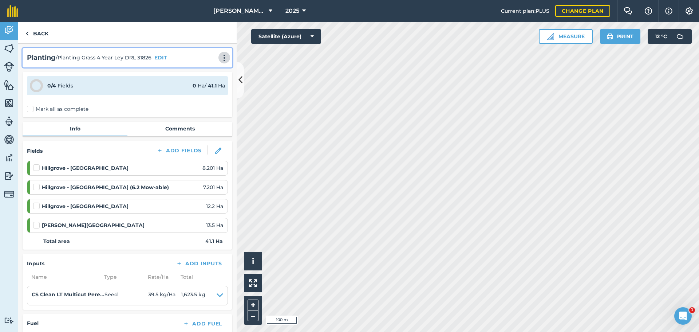
click at [220, 62] on img at bounding box center [224, 57] width 9 height 7
click at [187, 81] on link "Print" at bounding box center [209, 73] width 47 height 15
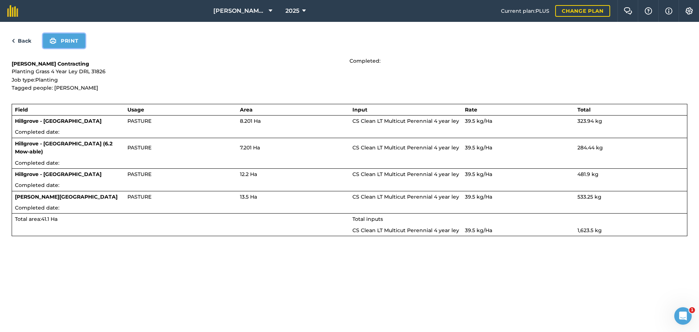
click at [84, 48] on button "Print" at bounding box center [64, 40] width 42 height 15
click at [24, 45] on link "Back" at bounding box center [22, 40] width 20 height 9
